Goal: Use online tool/utility: Utilize a website feature to perform a specific function

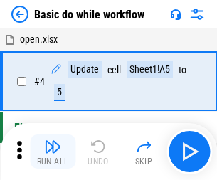
click at [53, 151] on img "button" at bounding box center [52, 146] width 17 height 17
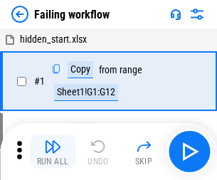
click at [53, 151] on img "button" at bounding box center [52, 146] width 17 height 17
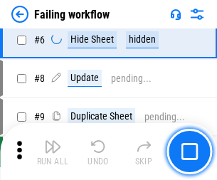
scroll to position [301, 0]
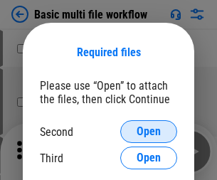
click at [148, 131] on span "Open" at bounding box center [148, 131] width 24 height 11
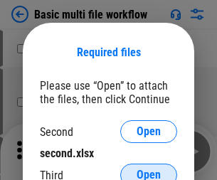
click at [148, 169] on span "Open" at bounding box center [148, 174] width 24 height 11
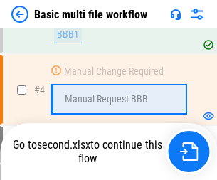
scroll to position [315, 0]
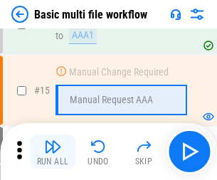
click at [53, 151] on img "button" at bounding box center [52, 146] width 17 height 17
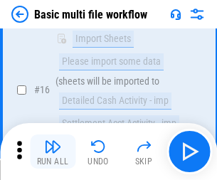
click at [53, 151] on img "button" at bounding box center [52, 146] width 17 height 17
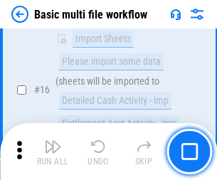
scroll to position [945, 0]
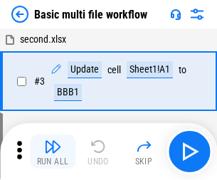
click at [53, 151] on img "button" at bounding box center [52, 146] width 17 height 17
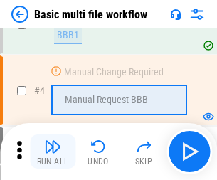
click at [53, 151] on img "button" at bounding box center [52, 146] width 17 height 17
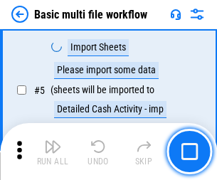
click at [53, 151] on img "button" at bounding box center [52, 146] width 17 height 17
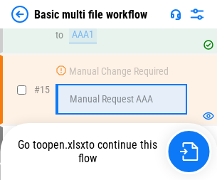
scroll to position [845, 0]
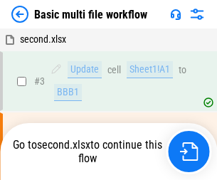
scroll to position [58, 0]
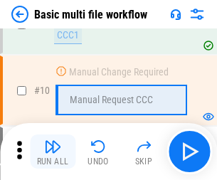
click at [53, 151] on img "button" at bounding box center [52, 146] width 17 height 17
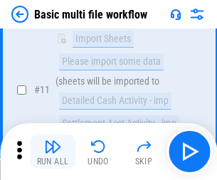
click at [53, 151] on img "button" at bounding box center [52, 146] width 17 height 17
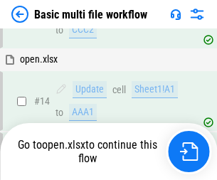
scroll to position [845, 0]
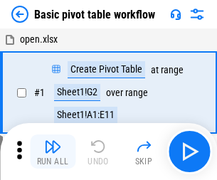
click at [53, 151] on img "button" at bounding box center [52, 146] width 17 height 17
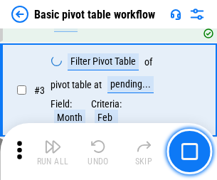
scroll to position [340, 0]
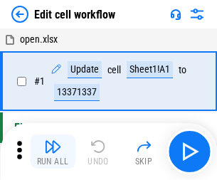
click at [53, 151] on img "button" at bounding box center [52, 146] width 17 height 17
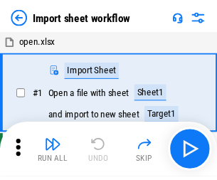
scroll to position [5, 0]
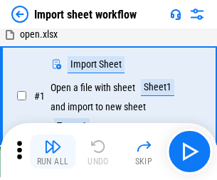
click at [53, 151] on img "button" at bounding box center [52, 146] width 17 height 17
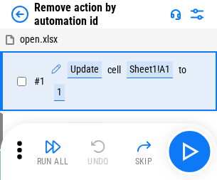
scroll to position [53, 0]
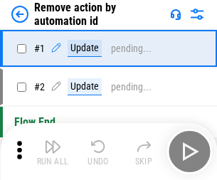
click at [53, 151] on img "button" at bounding box center [52, 146] width 17 height 17
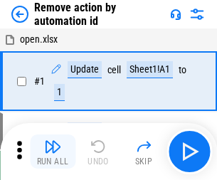
click at [53, 151] on img "button" at bounding box center [52, 146] width 17 height 17
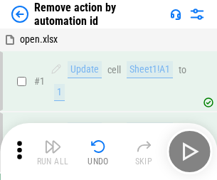
scroll to position [53, 0]
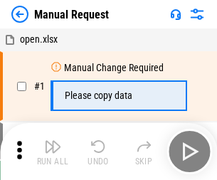
click at [53, 151] on img "button" at bounding box center [52, 146] width 17 height 17
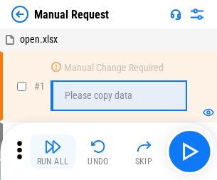
click at [53, 151] on img "button" at bounding box center [52, 146] width 17 height 17
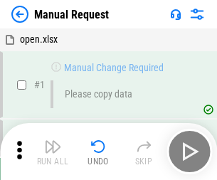
scroll to position [48, 0]
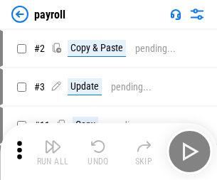
click at [53, 151] on img "button" at bounding box center [52, 146] width 17 height 17
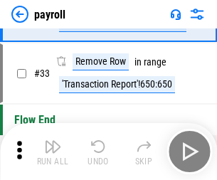
scroll to position [175, 0]
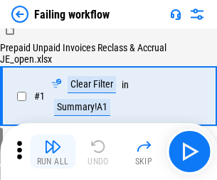
click at [53, 151] on img "button" at bounding box center [52, 146] width 17 height 17
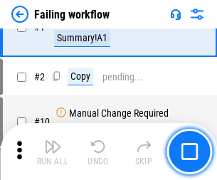
scroll to position [229, 0]
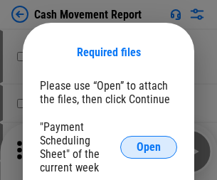
click at [148, 147] on span "Open" at bounding box center [148, 146] width 24 height 11
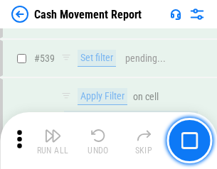
scroll to position [6304, 0]
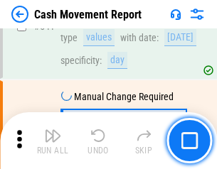
click at [53, 141] on img "button" at bounding box center [52, 135] width 17 height 17
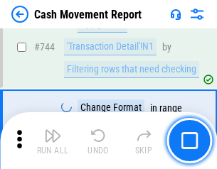
scroll to position [7565, 0]
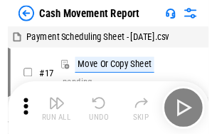
scroll to position [26, 0]
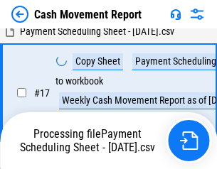
scroll to position [295, 0]
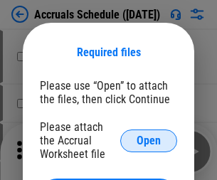
click at [148, 140] on span "Open" at bounding box center [148, 140] width 24 height 11
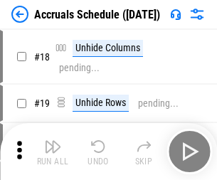
click at [53, 151] on img "button" at bounding box center [52, 146] width 17 height 17
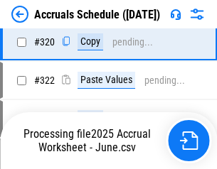
scroll to position [2642, 0]
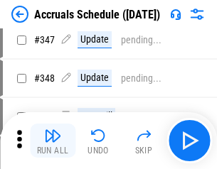
click at [53, 141] on img "button" at bounding box center [52, 135] width 17 height 17
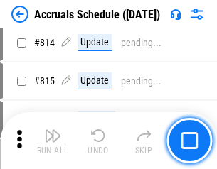
scroll to position [6268, 0]
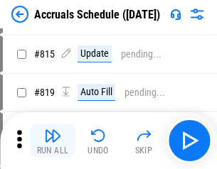
click at [53, 141] on img "button" at bounding box center [52, 135] width 17 height 17
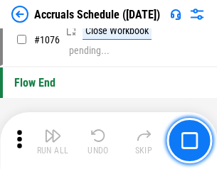
scroll to position [8508, 0]
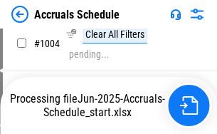
scroll to position [7297, 0]
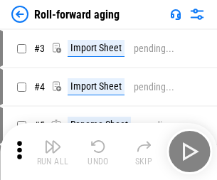
click at [53, 141] on img "button" at bounding box center [52, 146] width 17 height 17
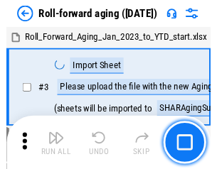
scroll to position [2, 0]
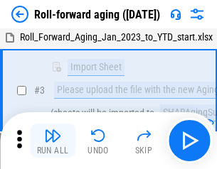
click at [53, 141] on img "button" at bounding box center [52, 135] width 17 height 17
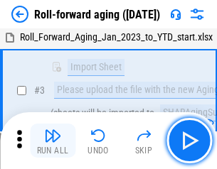
scroll to position [92, 0]
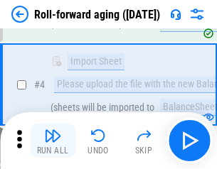
click at [53, 141] on img "button" at bounding box center [52, 135] width 17 height 17
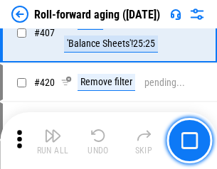
scroll to position [4926, 0]
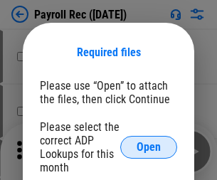
click at [148, 147] on span "Open" at bounding box center [148, 146] width 24 height 11
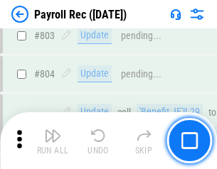
scroll to position [9025, 0]
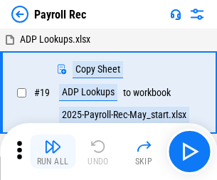
click at [53, 151] on img "button" at bounding box center [52, 146] width 17 height 17
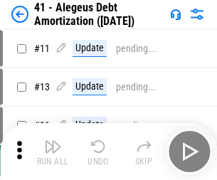
click at [53, 151] on img "button" at bounding box center [52, 146] width 17 height 17
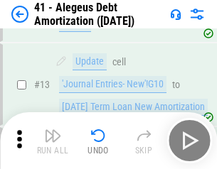
scroll to position [175, 0]
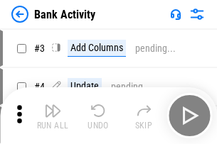
click at [53, 116] on img "button" at bounding box center [52, 110] width 17 height 17
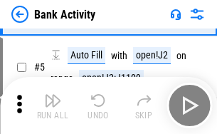
scroll to position [75, 0]
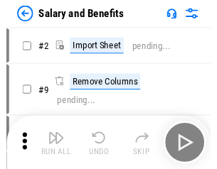
scroll to position [19, 0]
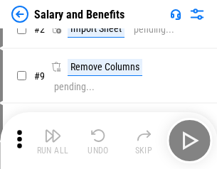
click at [53, 141] on img "button" at bounding box center [52, 135] width 17 height 17
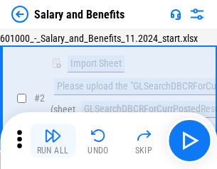
click at [53, 141] on img "button" at bounding box center [52, 135] width 17 height 17
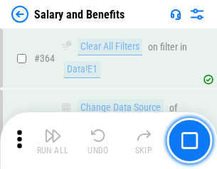
scroll to position [6689, 0]
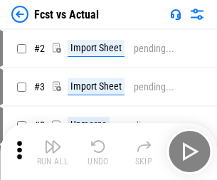
click at [53, 141] on img "button" at bounding box center [52, 146] width 17 height 17
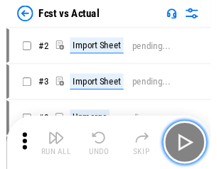
scroll to position [18, 0]
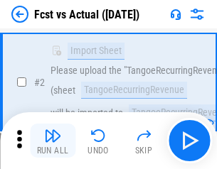
click at [53, 141] on img "button" at bounding box center [52, 135] width 17 height 17
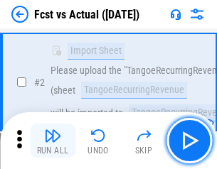
scroll to position [133, 0]
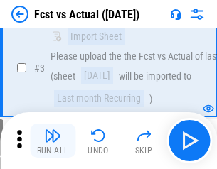
click at [53, 141] on img "button" at bounding box center [52, 135] width 17 height 17
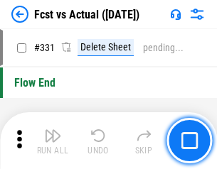
scroll to position [6799, 0]
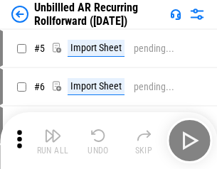
click at [53, 141] on img "button" at bounding box center [52, 135] width 17 height 17
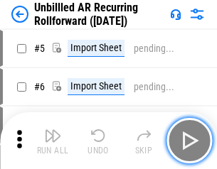
scroll to position [31, 0]
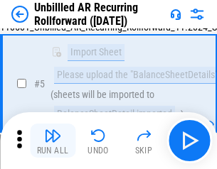
click at [53, 141] on img "button" at bounding box center [52, 135] width 17 height 17
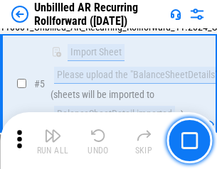
scroll to position [134, 0]
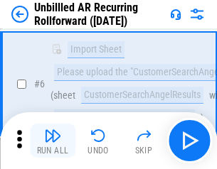
click at [53, 141] on img "button" at bounding box center [52, 135] width 17 height 17
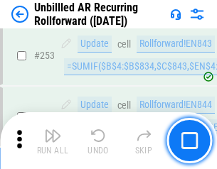
scroll to position [4825, 0]
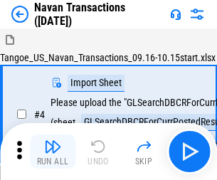
click at [53, 141] on img "button" at bounding box center [52, 146] width 17 height 17
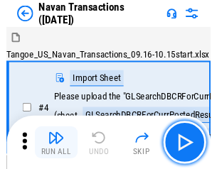
scroll to position [23, 0]
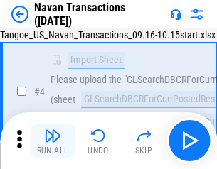
click at [53, 141] on img "button" at bounding box center [52, 135] width 17 height 17
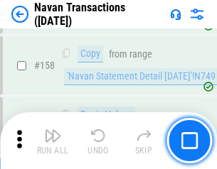
scroll to position [4605, 0]
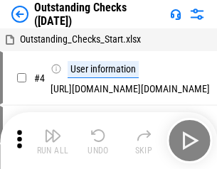
click at [53, 141] on img "button" at bounding box center [52, 135] width 17 height 17
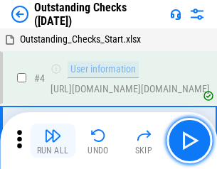
scroll to position [60, 0]
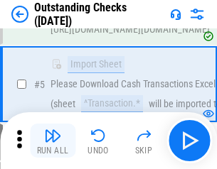
click at [53, 141] on img "button" at bounding box center [52, 135] width 17 height 17
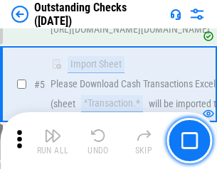
scroll to position [148, 0]
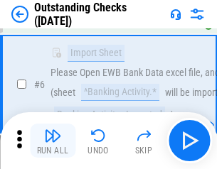
click at [53, 141] on img "button" at bounding box center [52, 135] width 17 height 17
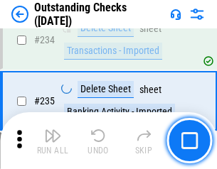
scroll to position [4313, 0]
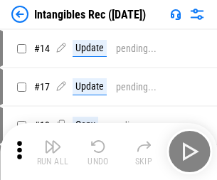
click at [53, 151] on img "button" at bounding box center [52, 146] width 17 height 17
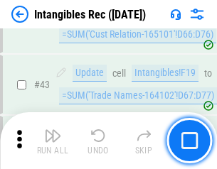
scroll to position [553, 0]
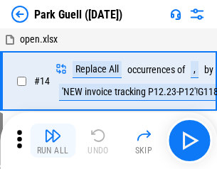
click at [53, 141] on img "button" at bounding box center [52, 135] width 17 height 17
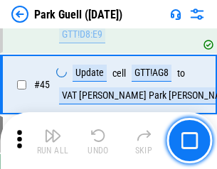
scroll to position [1776, 0]
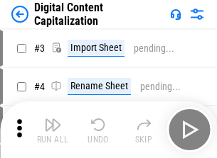
click at [53, 119] on img "button" at bounding box center [52, 124] width 17 height 17
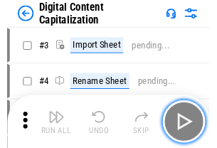
scroll to position [41, 0]
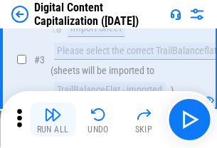
click at [53, 119] on img "button" at bounding box center [52, 114] width 17 height 17
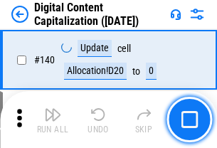
scroll to position [1506, 0]
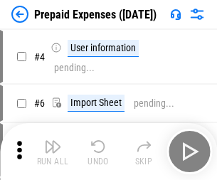
click at [53, 141] on img "button" at bounding box center [52, 146] width 17 height 17
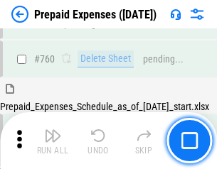
scroll to position [3937, 0]
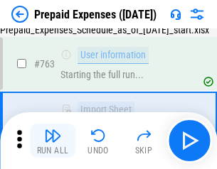
click at [53, 141] on img "button" at bounding box center [52, 135] width 17 height 17
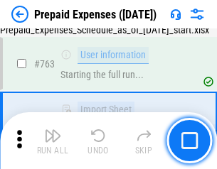
scroll to position [4021, 0]
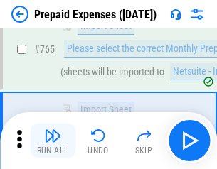
click at [53, 141] on img "button" at bounding box center [52, 135] width 17 height 17
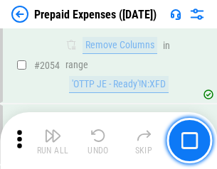
scroll to position [14848, 0]
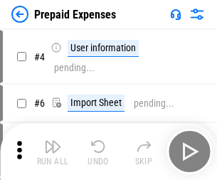
click at [53, 151] on img "button" at bounding box center [52, 146] width 17 height 17
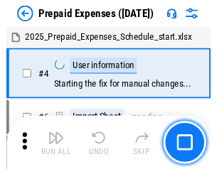
scroll to position [63, 0]
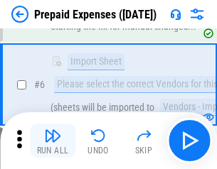
click at [53, 141] on img "button" at bounding box center [52, 135] width 17 height 17
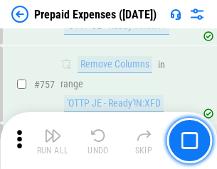
scroll to position [5061, 0]
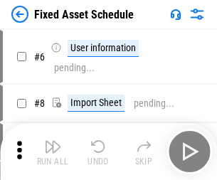
click at [53, 151] on img "button" at bounding box center [52, 146] width 17 height 17
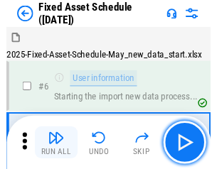
scroll to position [77, 0]
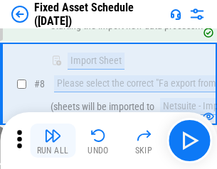
click at [53, 141] on img "button" at bounding box center [52, 135] width 17 height 17
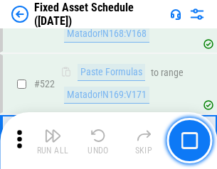
scroll to position [4937, 0]
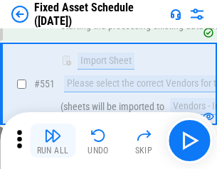
click at [53, 141] on img "button" at bounding box center [52, 135] width 17 height 17
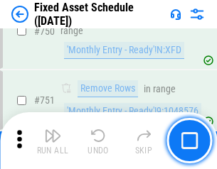
scroll to position [6925, 0]
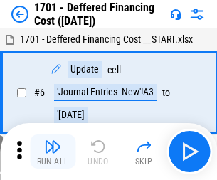
click at [53, 151] on img "button" at bounding box center [52, 146] width 17 height 17
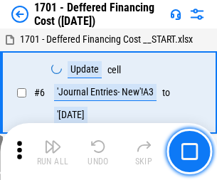
scroll to position [170, 0]
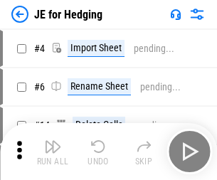
click at [53, 141] on img "button" at bounding box center [52, 146] width 17 height 17
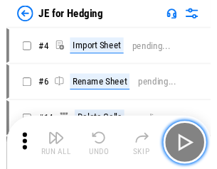
scroll to position [2, 0]
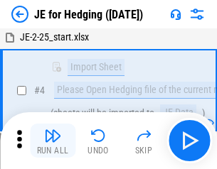
click at [53, 141] on img "button" at bounding box center [52, 135] width 17 height 17
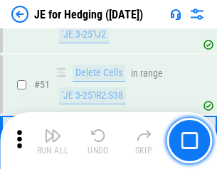
scroll to position [920, 0]
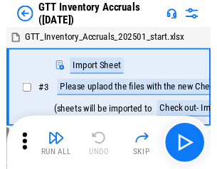
scroll to position [2, 0]
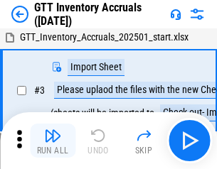
click at [53, 141] on img "button" at bounding box center [52, 135] width 17 height 17
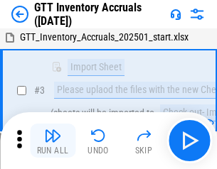
click at [53, 141] on img "button" at bounding box center [52, 135] width 17 height 17
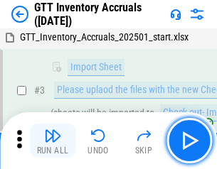
scroll to position [92, 0]
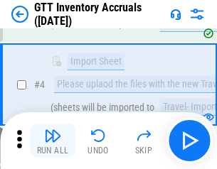
click at [53, 141] on img "button" at bounding box center [52, 135] width 17 height 17
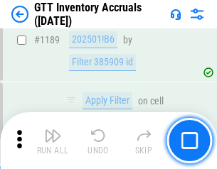
scroll to position [11599, 0]
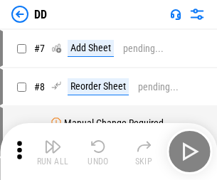
click at [53, 151] on img "button" at bounding box center [52, 146] width 17 height 17
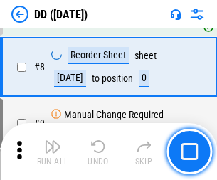
scroll to position [137, 0]
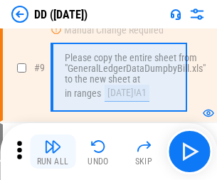
click at [53, 151] on img "button" at bounding box center [52, 146] width 17 height 17
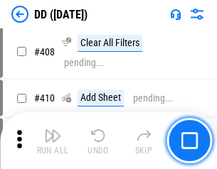
scroll to position [6356, 0]
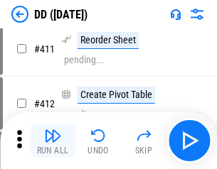
click at [53, 141] on img "button" at bounding box center [52, 135] width 17 height 17
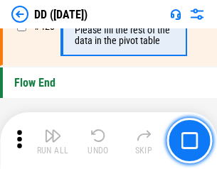
scroll to position [6799, 0]
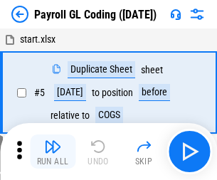
click at [53, 151] on img "button" at bounding box center [52, 146] width 17 height 17
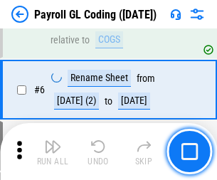
scroll to position [170, 0]
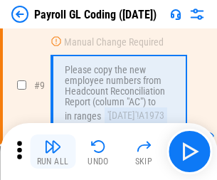
click at [53, 151] on img "button" at bounding box center [52, 146] width 17 height 17
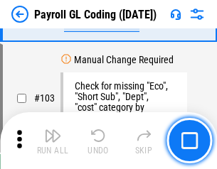
scroll to position [3333, 0]
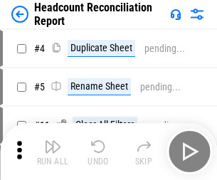
click at [53, 151] on img "button" at bounding box center [52, 146] width 17 height 17
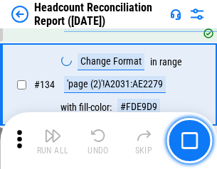
scroll to position [1707, 0]
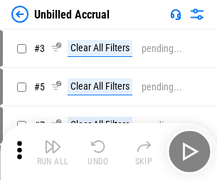
click at [53, 151] on img "button" at bounding box center [52, 146] width 17 height 17
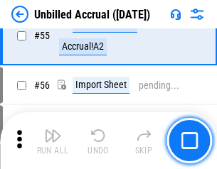
scroll to position [1483, 0]
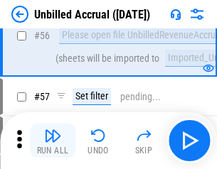
click at [53, 141] on img "button" at bounding box center [52, 135] width 17 height 17
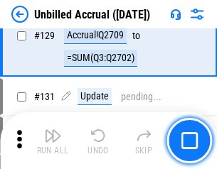
scroll to position [4231, 0]
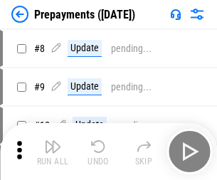
click at [53, 151] on img "button" at bounding box center [52, 146] width 17 height 17
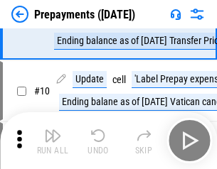
scroll to position [89, 0]
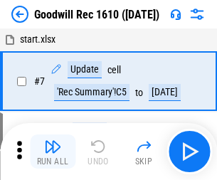
click at [53, 151] on img "button" at bounding box center [52, 146] width 17 height 17
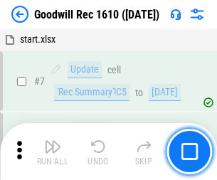
scroll to position [243, 0]
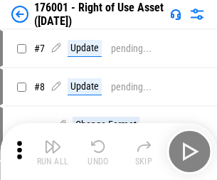
click at [53, 151] on img "button" at bounding box center [52, 146] width 17 height 17
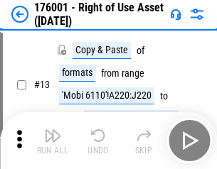
scroll to position [92, 0]
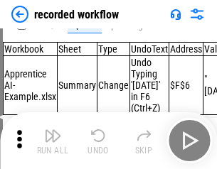
click at [53, 141] on img "button" at bounding box center [52, 135] width 17 height 17
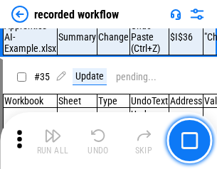
scroll to position [4440, 0]
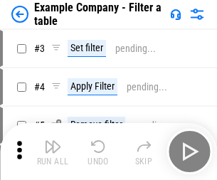
click at [53, 151] on img "button" at bounding box center [52, 146] width 17 height 17
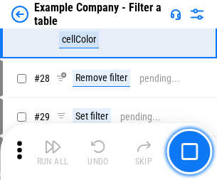
scroll to position [1300, 0]
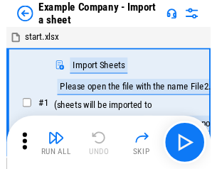
scroll to position [22, 0]
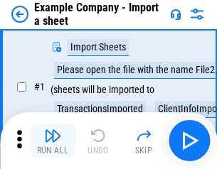
click at [53, 141] on img "button" at bounding box center [52, 135] width 17 height 17
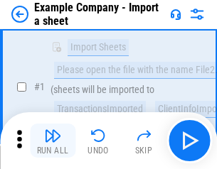
click at [53, 141] on img "button" at bounding box center [52, 135] width 17 height 17
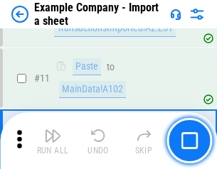
scroll to position [314, 0]
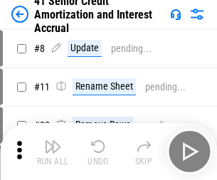
click at [53, 141] on img "button" at bounding box center [52, 146] width 17 height 17
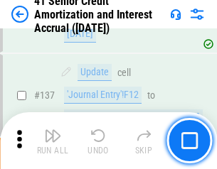
scroll to position [1304, 0]
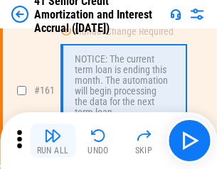
click at [53, 141] on img "button" at bounding box center [52, 135] width 17 height 17
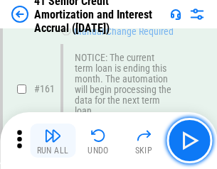
scroll to position [1519, 0]
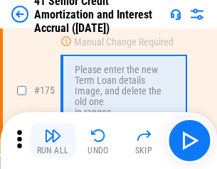
click at [53, 141] on img "button" at bounding box center [52, 135] width 17 height 17
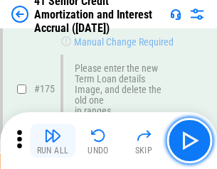
scroll to position [1663, 0]
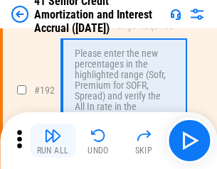
click at [53, 141] on img "button" at bounding box center [52, 135] width 17 height 17
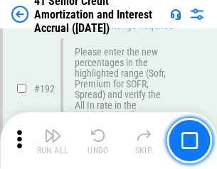
scroll to position [1813, 0]
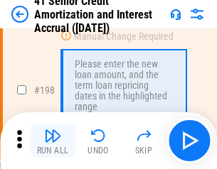
click at [53, 141] on img "button" at bounding box center [52, 135] width 17 height 17
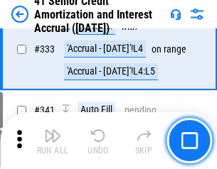
scroll to position [3629, 0]
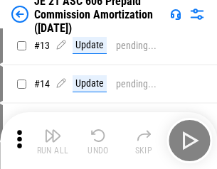
click at [53, 141] on img "button" at bounding box center [52, 135] width 17 height 17
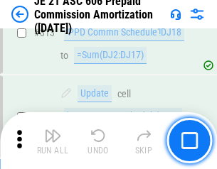
scroll to position [2652, 0]
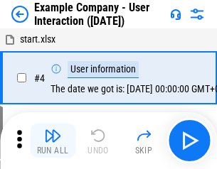
click at [53, 141] on img "button" at bounding box center [52, 135] width 17 height 17
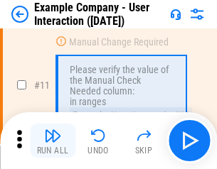
click at [53, 141] on img "button" at bounding box center [52, 135] width 17 height 17
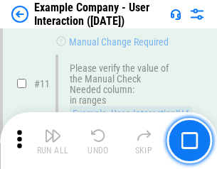
scroll to position [308, 0]
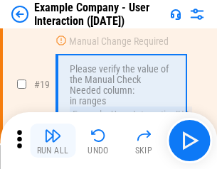
click at [53, 141] on img "button" at bounding box center [52, 135] width 17 height 17
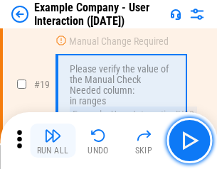
click at [53, 141] on img "button" at bounding box center [52, 135] width 17 height 17
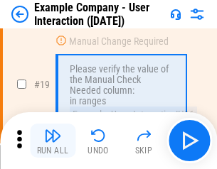
click at [53, 141] on img "button" at bounding box center [52, 135] width 17 height 17
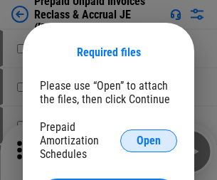
click at [148, 140] on span "Open" at bounding box center [148, 140] width 24 height 11
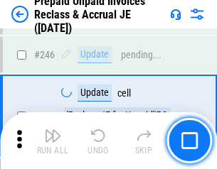
scroll to position [1918, 0]
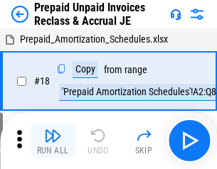
click at [53, 141] on img "button" at bounding box center [52, 135] width 17 height 17
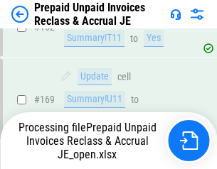
scroll to position [1845, 0]
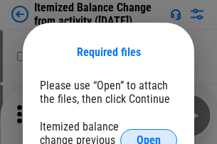
click at [148, 135] on span "Open" at bounding box center [148, 140] width 24 height 11
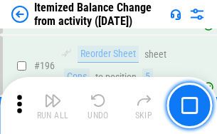
scroll to position [2734, 0]
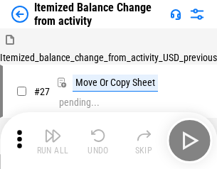
scroll to position [22, 0]
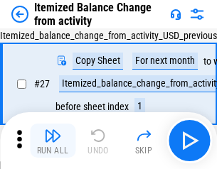
click at [53, 141] on img "button" at bounding box center [52, 135] width 17 height 17
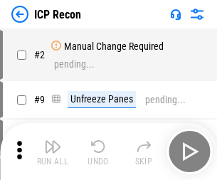
scroll to position [6, 0]
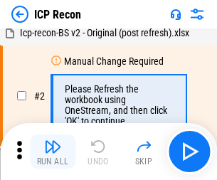
click at [53, 151] on img "button" at bounding box center [52, 146] width 17 height 17
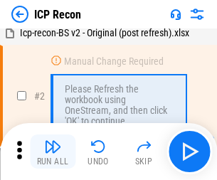
click at [53, 151] on img "button" at bounding box center [52, 146] width 17 height 17
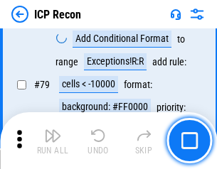
scroll to position [1392, 0]
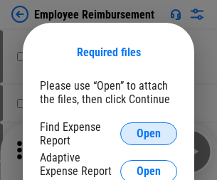
click at [148, 134] on span "Open" at bounding box center [148, 133] width 24 height 11
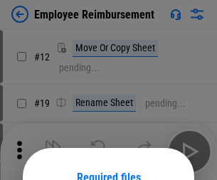
scroll to position [125, 0]
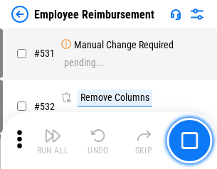
scroll to position [7076, 0]
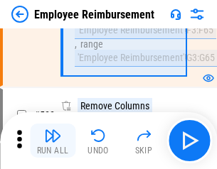
click at [53, 141] on img "button" at bounding box center [52, 135] width 17 height 17
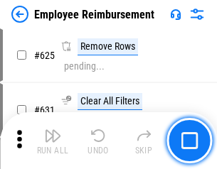
scroll to position [8505, 0]
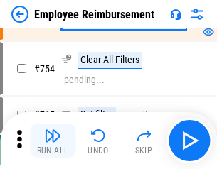
click at [53, 141] on img "button" at bounding box center [52, 135] width 17 height 17
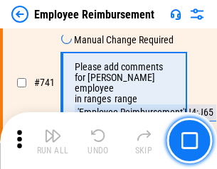
scroll to position [9966, 0]
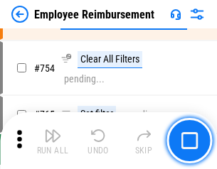
click at [53, 141] on img "button" at bounding box center [52, 135] width 17 height 17
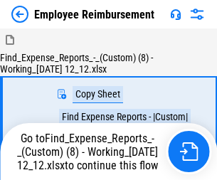
scroll to position [48, 0]
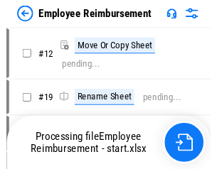
scroll to position [48, 0]
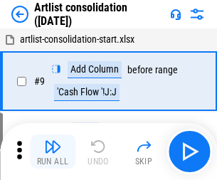
click at [53, 151] on img "button" at bounding box center [52, 146] width 17 height 17
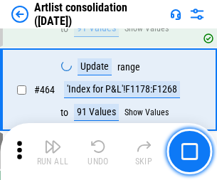
scroll to position [6220, 0]
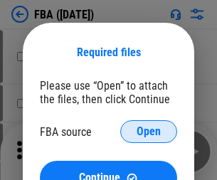
click at [148, 131] on span "Open" at bounding box center [148, 131] width 24 height 11
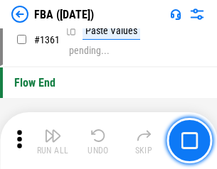
scroll to position [15255, 0]
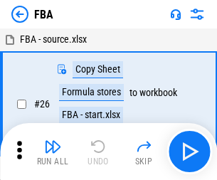
scroll to position [14, 0]
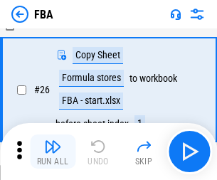
click at [53, 151] on img "button" at bounding box center [52, 146] width 17 height 17
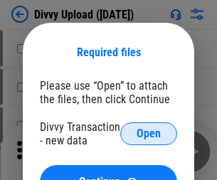
click at [148, 134] on span "Open" at bounding box center [148, 133] width 24 height 11
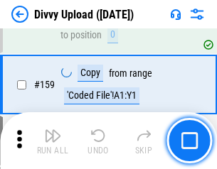
scroll to position [1471, 0]
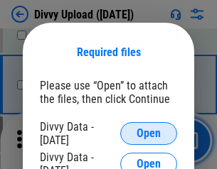
click at [148, 134] on span "Open" at bounding box center [148, 133] width 24 height 11
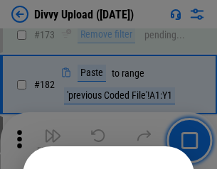
scroll to position [1595, 0]
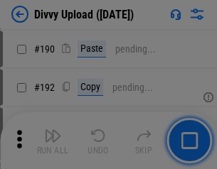
scroll to position [1793, 0]
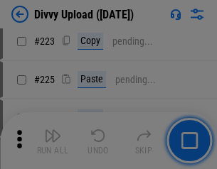
scroll to position [2835, 0]
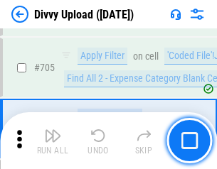
scroll to position [9717, 0]
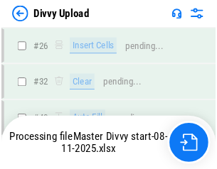
scroll to position [1471, 0]
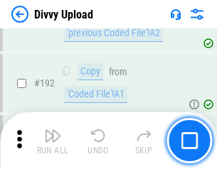
scroll to position [1903, 0]
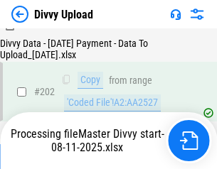
scroll to position [2298, 0]
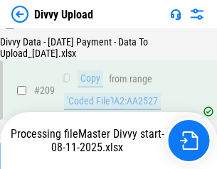
scroll to position [2612, 0]
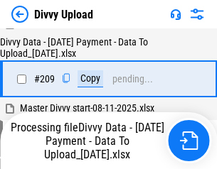
scroll to position [2612, 0]
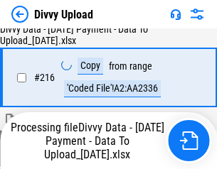
scroll to position [2925, 0]
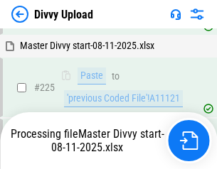
scroll to position [3372, 0]
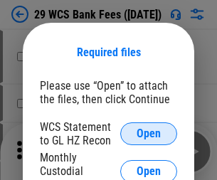
click at [148, 134] on span "Open" at bounding box center [148, 133] width 24 height 11
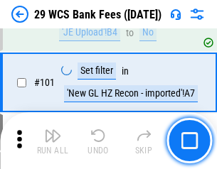
scroll to position [1384, 0]
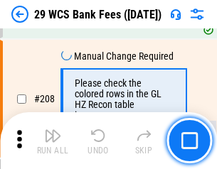
click at [53, 141] on img "button" at bounding box center [52, 135] width 17 height 17
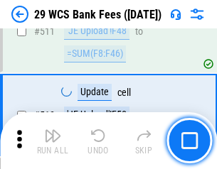
scroll to position [7147, 0]
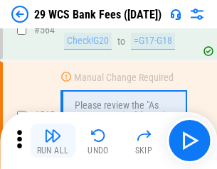
click at [53, 141] on img "button" at bounding box center [52, 135] width 17 height 17
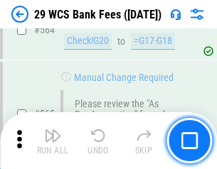
scroll to position [7682, 0]
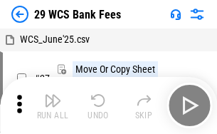
scroll to position [26, 0]
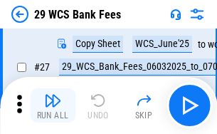
click at [53, 105] on img "button" at bounding box center [52, 100] width 17 height 17
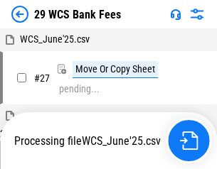
scroll to position [8, 0]
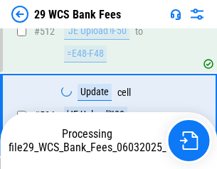
scroll to position [7498, 0]
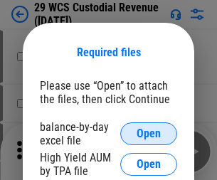
click at [148, 134] on span "Open" at bounding box center [148, 133] width 24 height 11
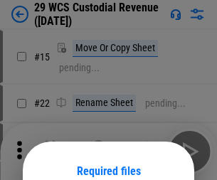
scroll to position [119, 0]
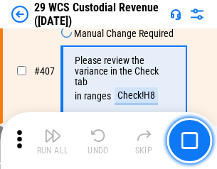
scroll to position [6579, 0]
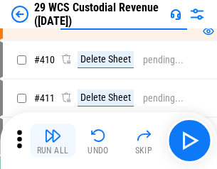
click at [53, 141] on img "button" at bounding box center [52, 135] width 17 height 17
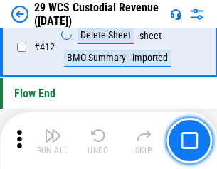
scroll to position [6784, 0]
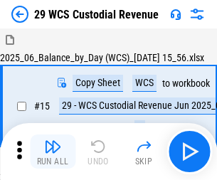
click at [53, 141] on img "button" at bounding box center [52, 146] width 17 height 17
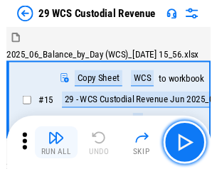
scroll to position [34, 0]
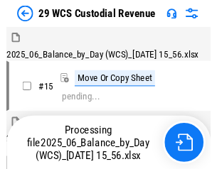
scroll to position [34, 0]
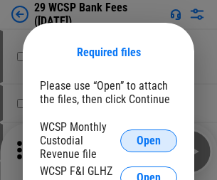
click at [148, 140] on span "Open" at bounding box center [148, 140] width 24 height 11
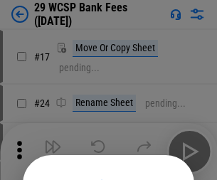
scroll to position [132, 0]
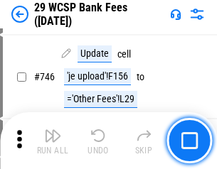
scroll to position [7158, 0]
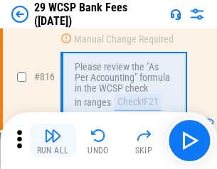
click at [53, 141] on img "button" at bounding box center [52, 135] width 17 height 17
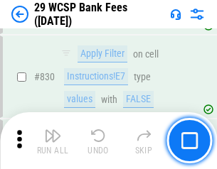
scroll to position [9013, 0]
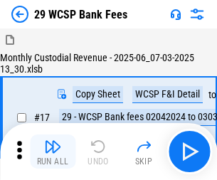
click at [53, 141] on img "button" at bounding box center [52, 146] width 17 height 17
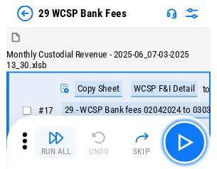
scroll to position [34, 0]
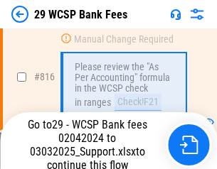
scroll to position [8662, 0]
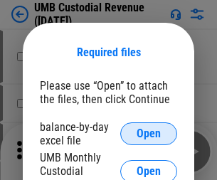
click at [148, 134] on span "Open" at bounding box center [148, 133] width 24 height 11
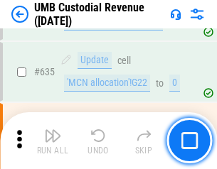
scroll to position [7434, 0]
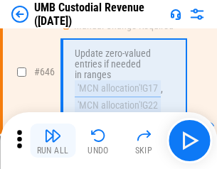
click at [53, 141] on img "button" at bounding box center [52, 135] width 17 height 17
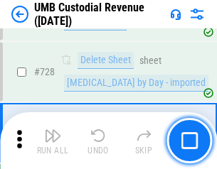
scroll to position [8763, 0]
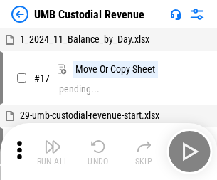
scroll to position [11, 0]
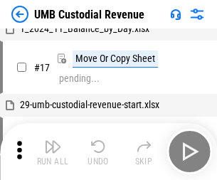
click at [53, 151] on img "button" at bounding box center [52, 146] width 17 height 17
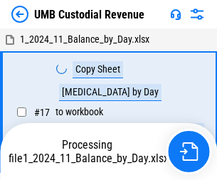
scroll to position [11, 0]
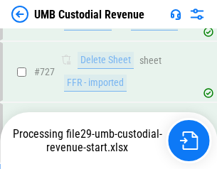
scroll to position [8730, 0]
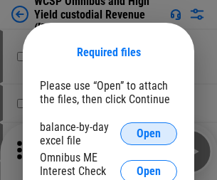
click at [148, 134] on span "Open" at bounding box center [148, 133] width 24 height 11
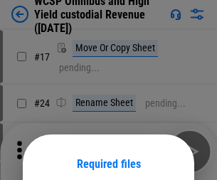
scroll to position [112, 0]
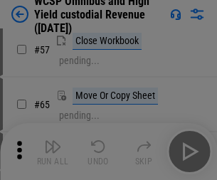
scroll to position [619, 0]
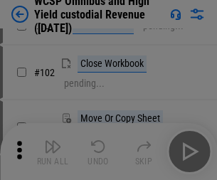
scroll to position [975, 0]
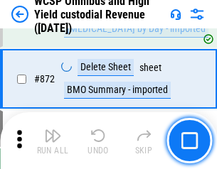
scroll to position [12022, 0]
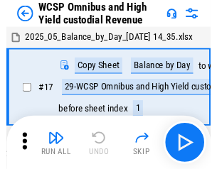
scroll to position [8, 0]
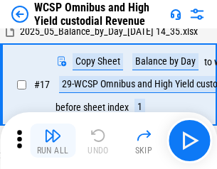
click at [53, 141] on img "button" at bounding box center [52, 135] width 17 height 17
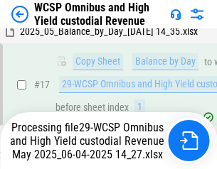
scroll to position [223, 0]
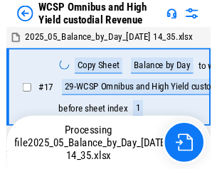
scroll to position [8, 0]
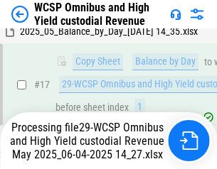
scroll to position [295, 0]
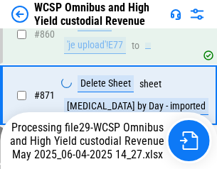
scroll to position [11989, 0]
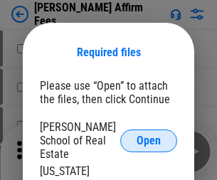
click at [148, 135] on span "Open" at bounding box center [148, 140] width 24 height 11
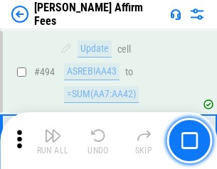
scroll to position [3862, 0]
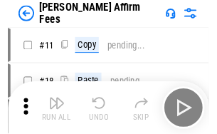
scroll to position [14, 0]
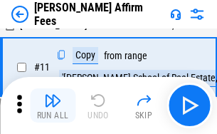
click at [53, 105] on img "button" at bounding box center [52, 100] width 17 height 17
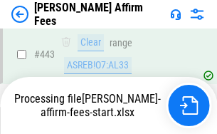
scroll to position [3725, 0]
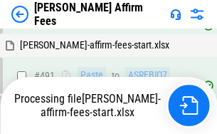
scroll to position [3880, 0]
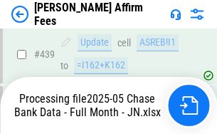
scroll to position [3676, 0]
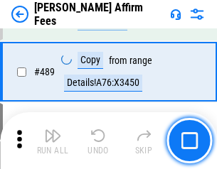
scroll to position [3708, 0]
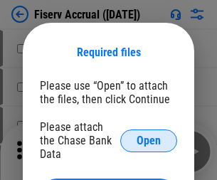
click at [148, 135] on span "Open" at bounding box center [148, 140] width 24 height 11
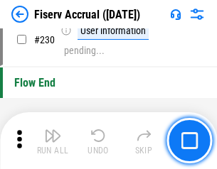
scroll to position [4501, 0]
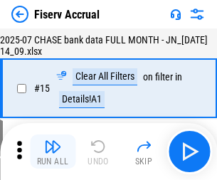
click at [53, 151] on img "button" at bounding box center [52, 146] width 17 height 17
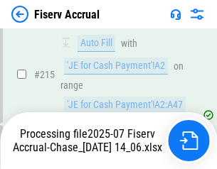
scroll to position [4399, 0]
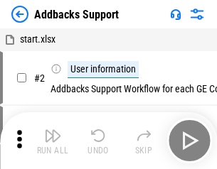
click at [53, 141] on img "button" at bounding box center [52, 135] width 17 height 17
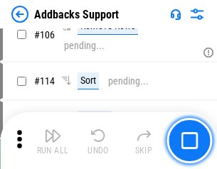
scroll to position [1034, 0]
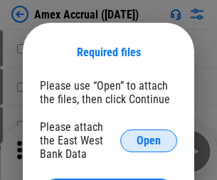
click at [148, 140] on span "Open" at bounding box center [148, 140] width 24 height 11
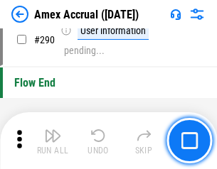
scroll to position [4424, 0]
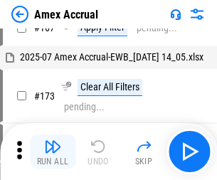
click at [53, 151] on img "button" at bounding box center [52, 146] width 17 height 17
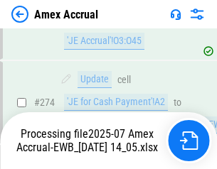
scroll to position [4141, 0]
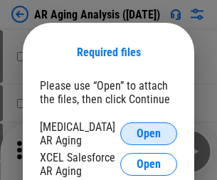
click at [148, 131] on span "Open" at bounding box center [148, 133] width 24 height 11
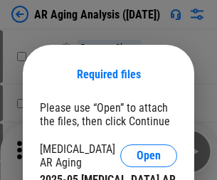
scroll to position [22, 0]
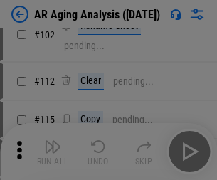
scroll to position [195, 0]
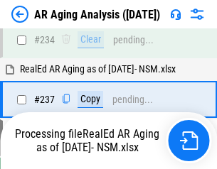
scroll to position [2202, 0]
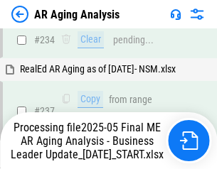
scroll to position [2244, 0]
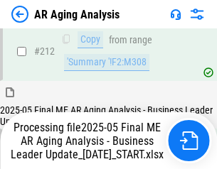
scroll to position [2186, 0]
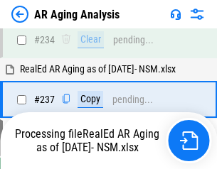
scroll to position [2244, 0]
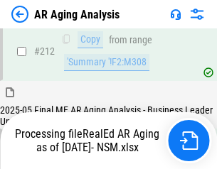
scroll to position [2124, 0]
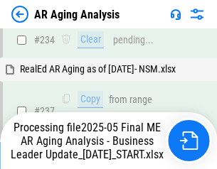
scroll to position [2186, 0]
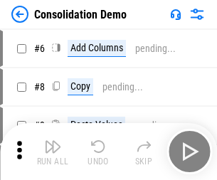
click at [53, 151] on img "button" at bounding box center [52, 146] width 17 height 17
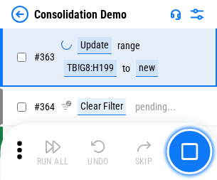
scroll to position [4761, 0]
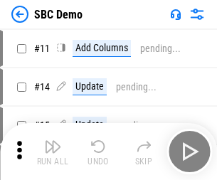
click at [53, 151] on img "button" at bounding box center [52, 146] width 17 height 17
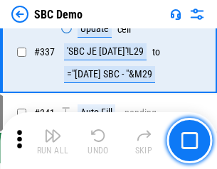
scroll to position [3737, 0]
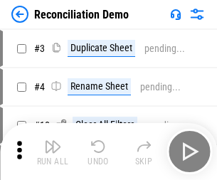
click at [53, 151] on img "button" at bounding box center [52, 146] width 17 height 17
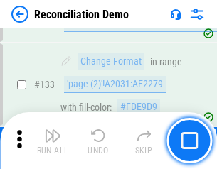
scroll to position [1687, 0]
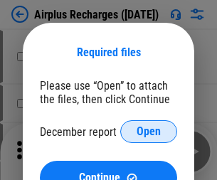
click at [148, 131] on span "Open" at bounding box center [148, 131] width 24 height 11
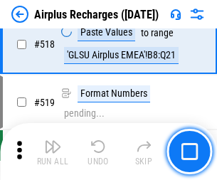
scroll to position [6113, 0]
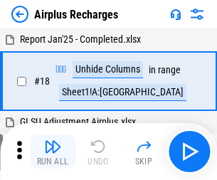
click at [53, 151] on img "button" at bounding box center [52, 146] width 17 height 17
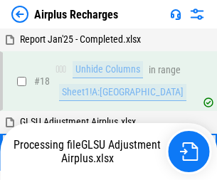
scroll to position [63, 0]
